Goal: Check status

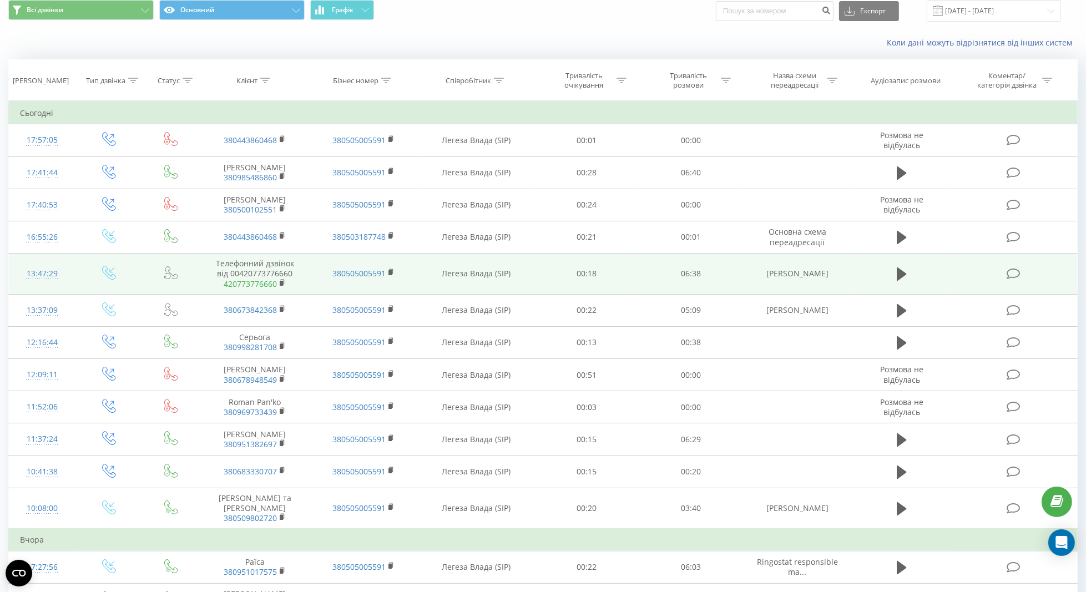
scroll to position [42, 0]
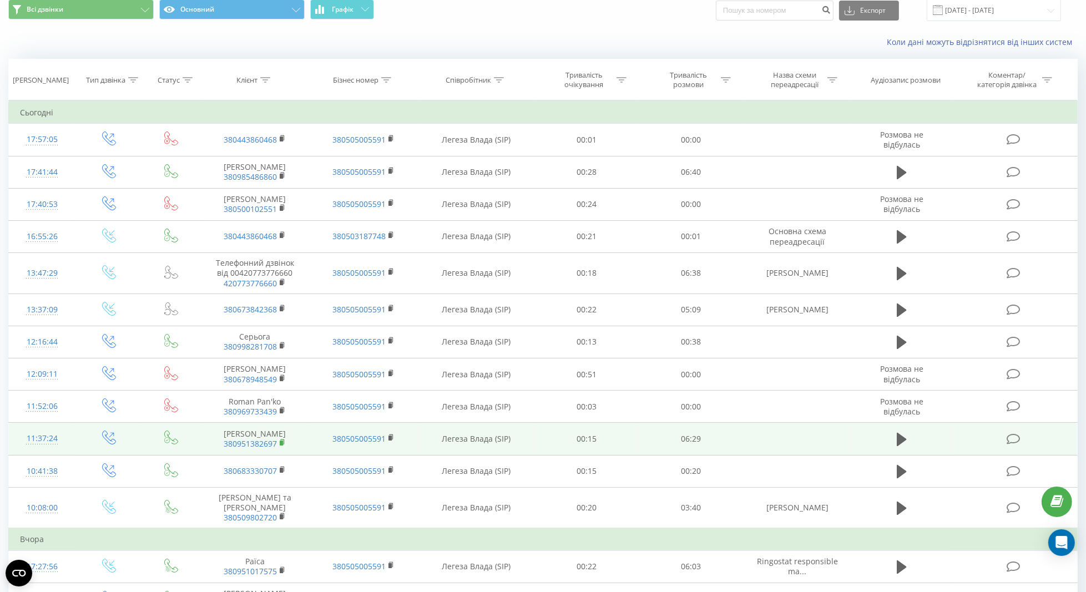
click at [281, 441] on rect at bounding box center [281, 443] width 3 height 5
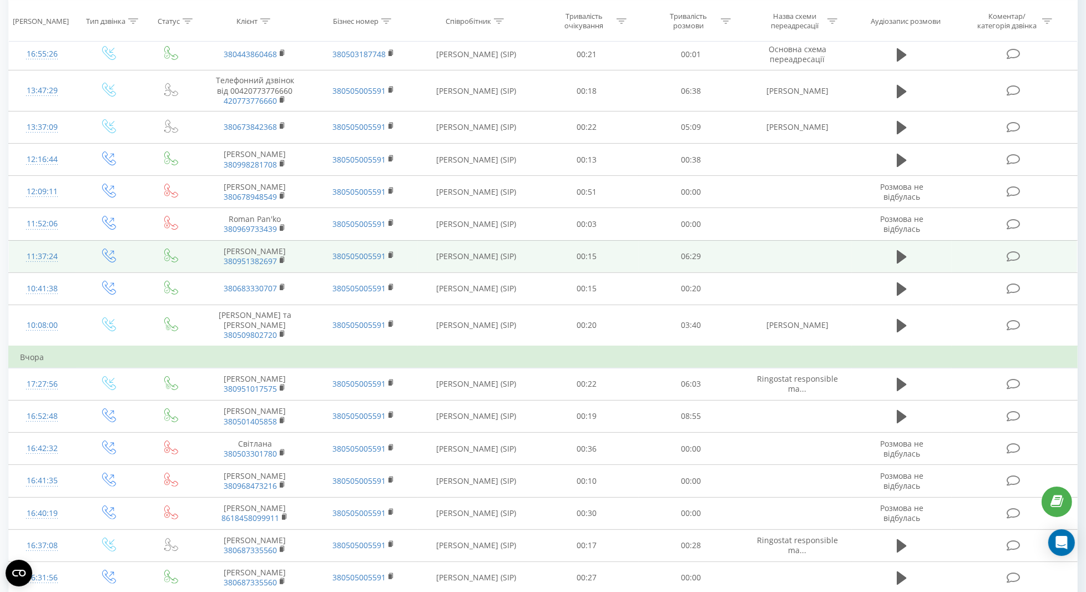
scroll to position [258, 0]
